Goal: Find specific page/section

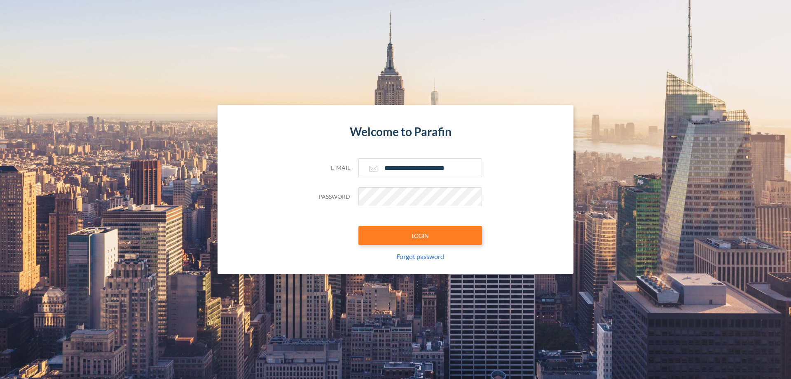
type input "**********"
click at [420, 235] on button "LOGIN" at bounding box center [421, 235] width 124 height 19
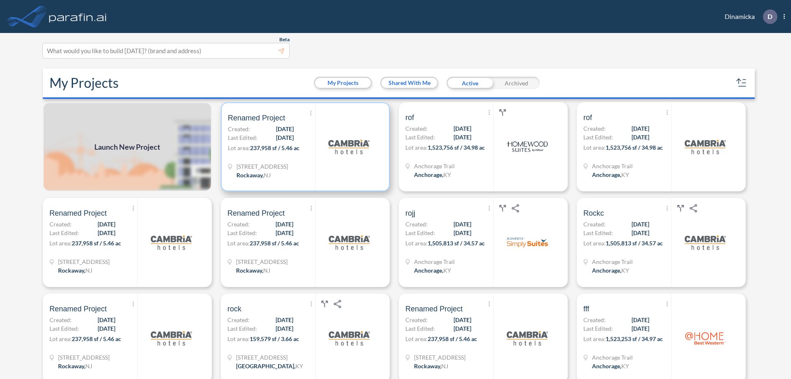
scroll to position [2, 0]
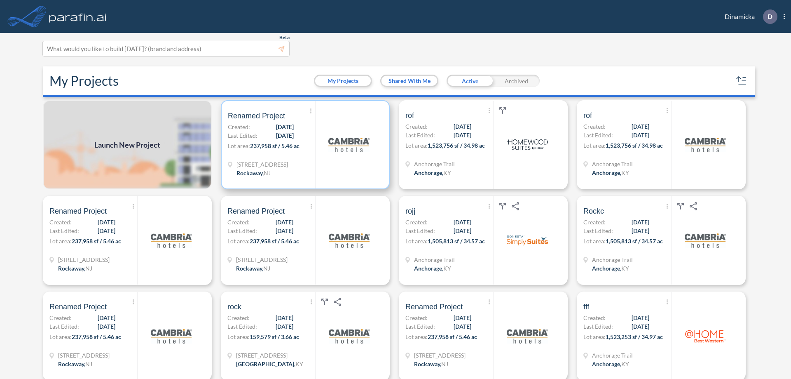
click at [304, 145] on p "Lot area: 237,958 sf / 5.46 ac" at bounding box center [271, 147] width 87 height 12
